Goal: Share content: Share content

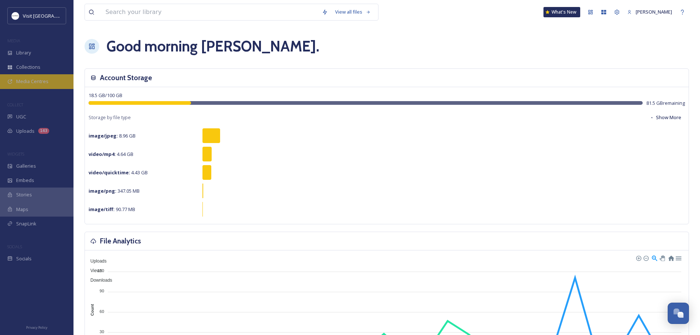
click at [25, 87] on div "Media Centres" at bounding box center [37, 81] width 74 height 14
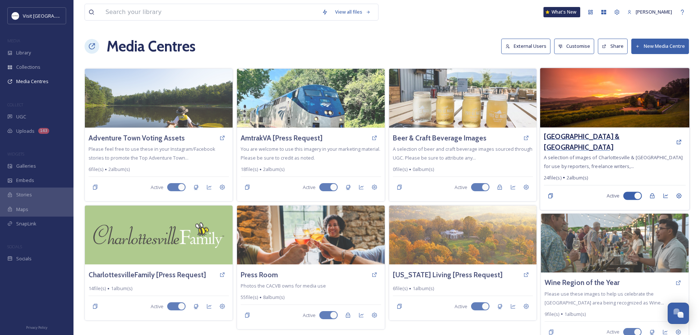
click at [570, 142] on h3 "[GEOGRAPHIC_DATA] & [GEOGRAPHIC_DATA]" at bounding box center [608, 141] width 128 height 21
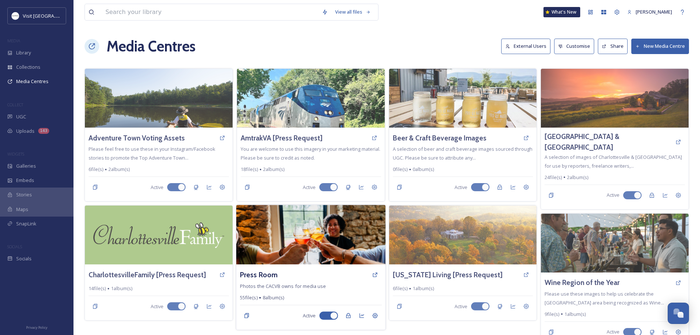
click at [312, 224] on img at bounding box center [310, 235] width 149 height 60
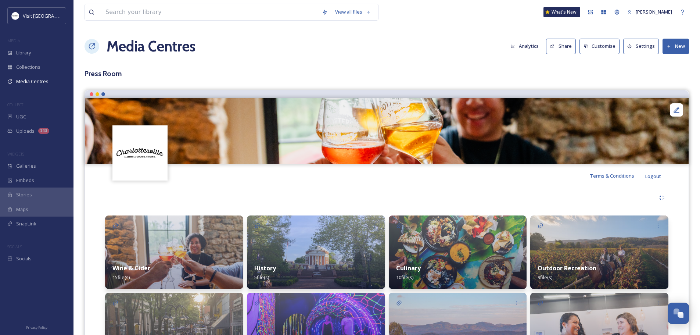
click at [551, 43] on button "Share" at bounding box center [561, 46] width 30 height 15
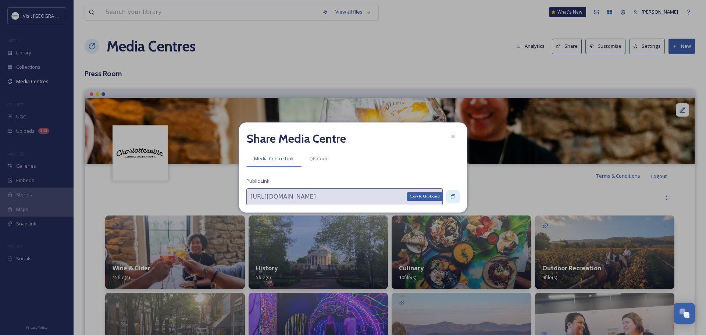
click at [455, 198] on icon at bounding box center [453, 196] width 4 height 5
click at [449, 133] on div at bounding box center [452, 136] width 13 height 13
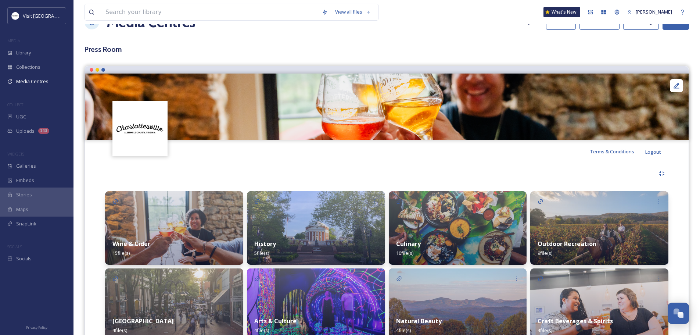
scroll to position [61, 0]
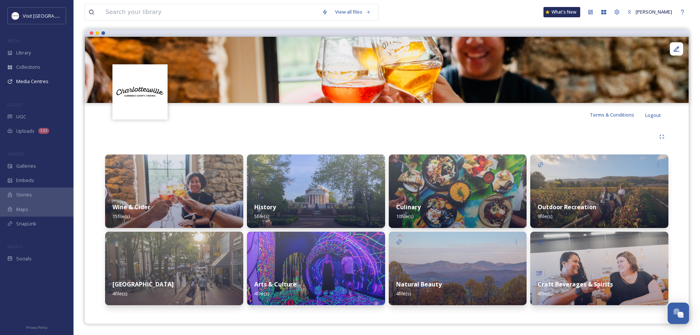
click at [470, 188] on img at bounding box center [458, 191] width 138 height 74
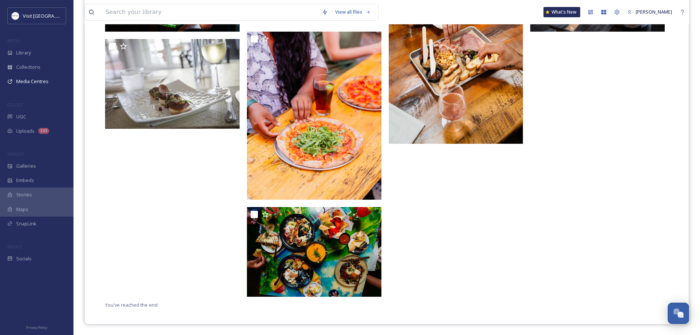
scroll to position [375, 0]
